Goal: Information Seeking & Learning: Learn about a topic

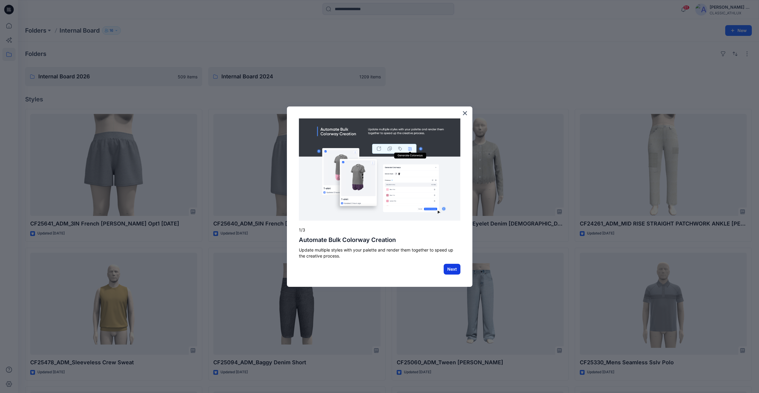
click at [452, 268] on button "Next" at bounding box center [452, 269] width 17 height 11
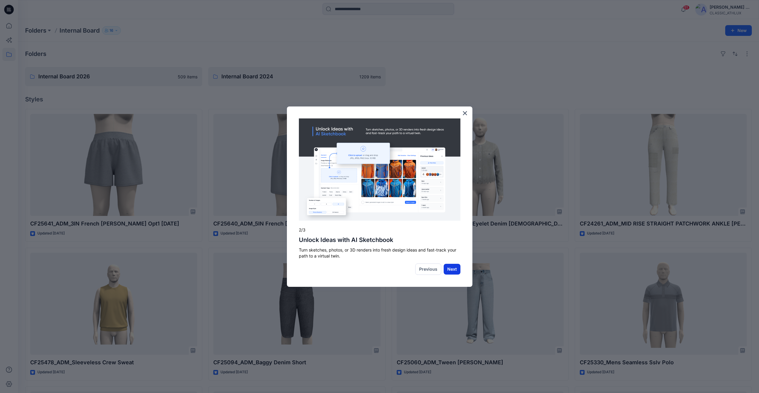
click at [451, 272] on button "Next" at bounding box center [452, 269] width 17 height 11
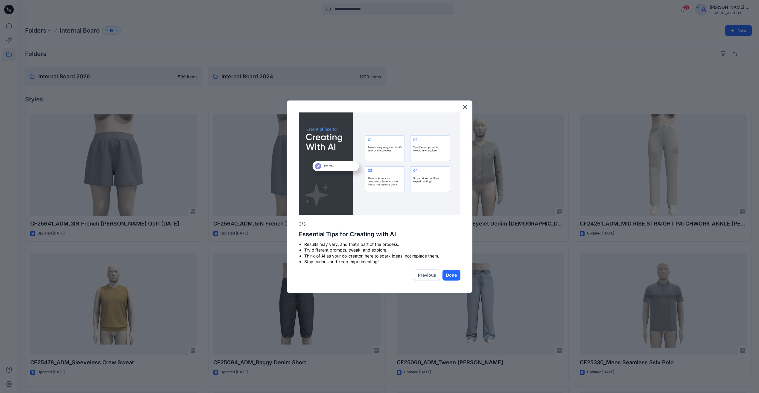
click at [451, 272] on button "Done" at bounding box center [452, 275] width 18 height 11
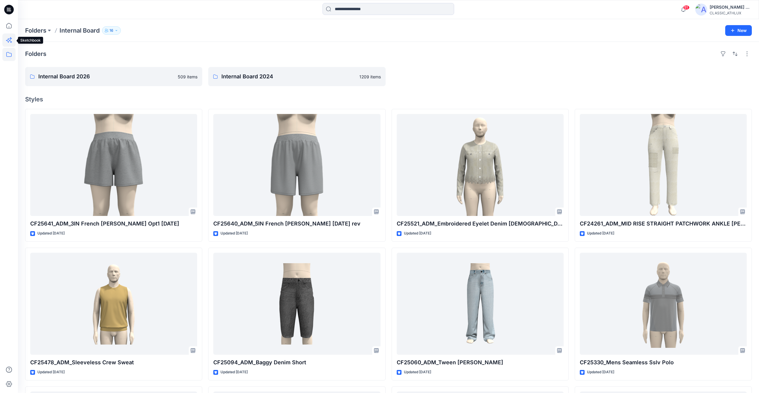
click at [9, 46] on icon at bounding box center [8, 40] width 13 height 13
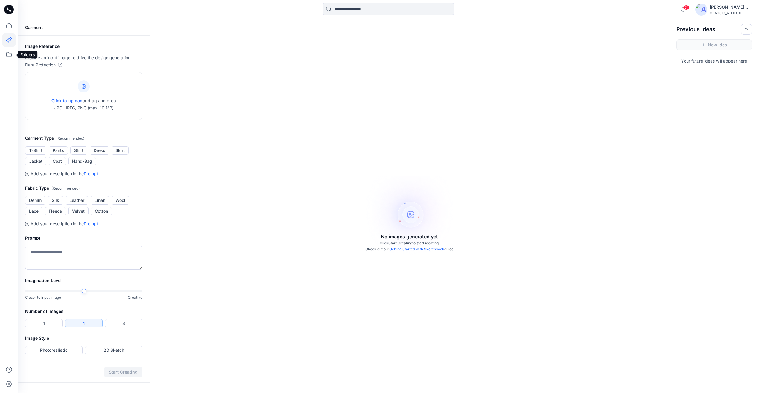
click at [7, 61] on div at bounding box center [8, 206] width 13 height 374
click at [9, 55] on icon at bounding box center [8, 54] width 13 height 13
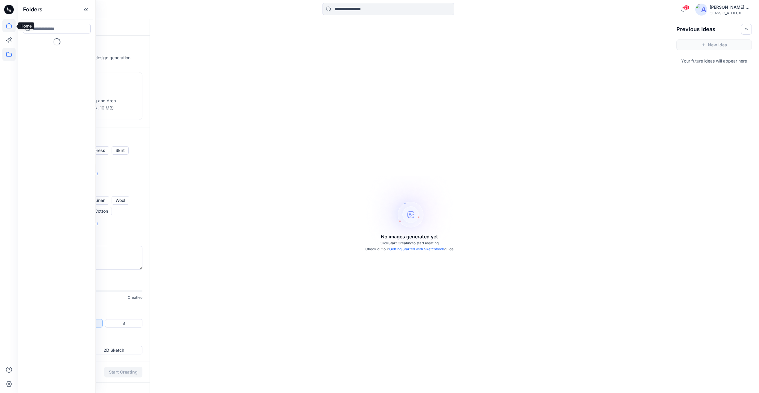
click at [10, 26] on icon at bounding box center [8, 25] width 13 height 13
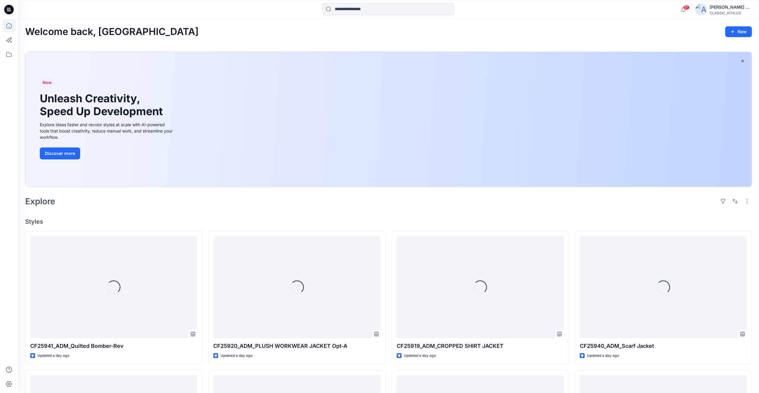
drag, startPoint x: 699, startPoint y: 121, endPoint x: 496, endPoint y: 130, distance: 203.7
click at [496, 130] on div "New Unleash Creativity, Speed Up Development Explore ideas faster and recolor s…" at bounding box center [388, 119] width 726 height 135
